Goal: Task Accomplishment & Management: Manage account settings

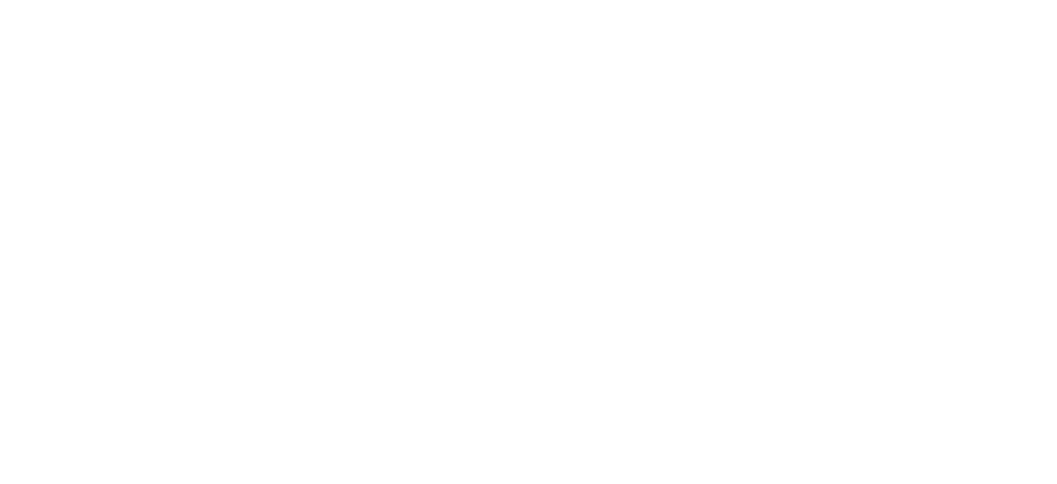
click at [888, 63] on div at bounding box center [528, 242] width 1057 height 484
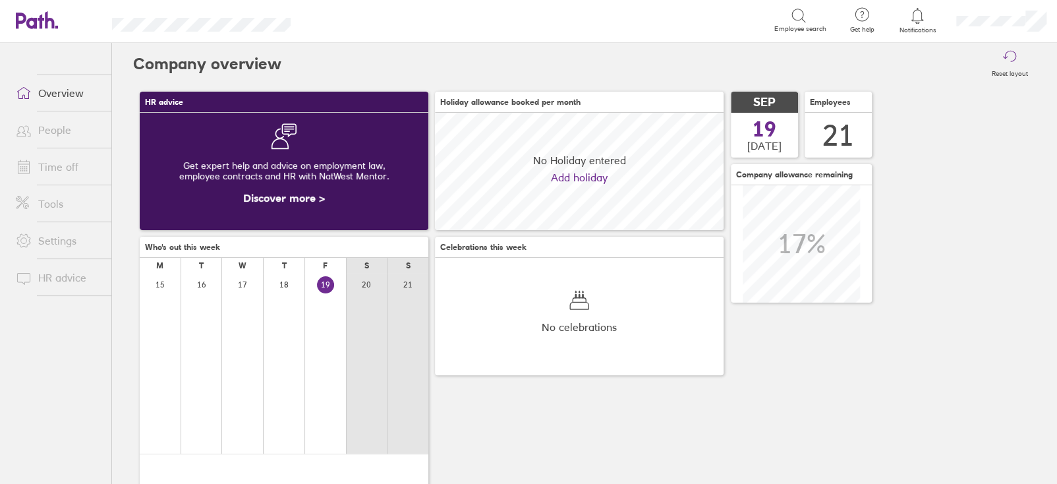
scroll to position [117, 288]
click at [52, 167] on link "Time off" at bounding box center [58, 166] width 106 height 26
